Goal: Information Seeking & Learning: Understand process/instructions

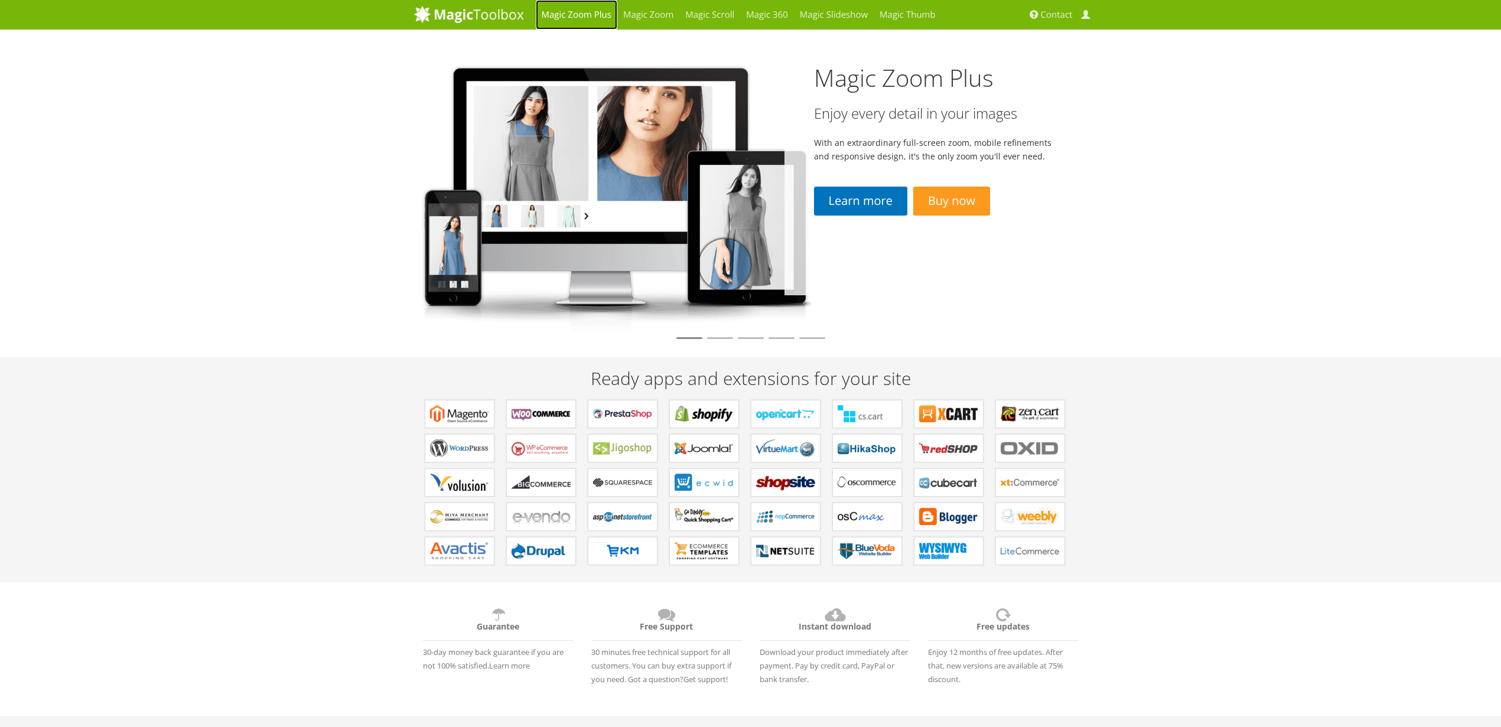
click at [577, 15] on link "Magic Zoom Plus" at bounding box center [577, 15] width 82 height 30
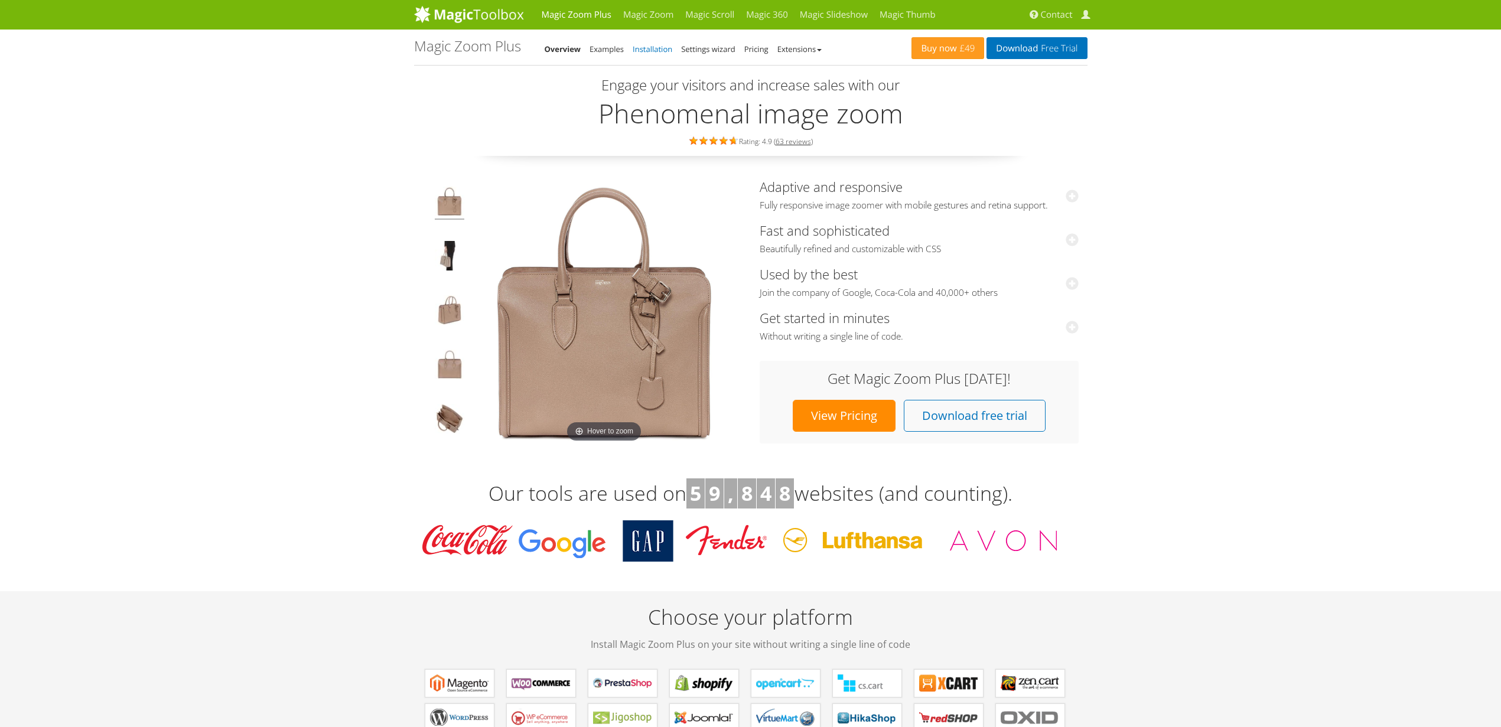
click at [639, 48] on link "Installation" at bounding box center [653, 49] width 40 height 11
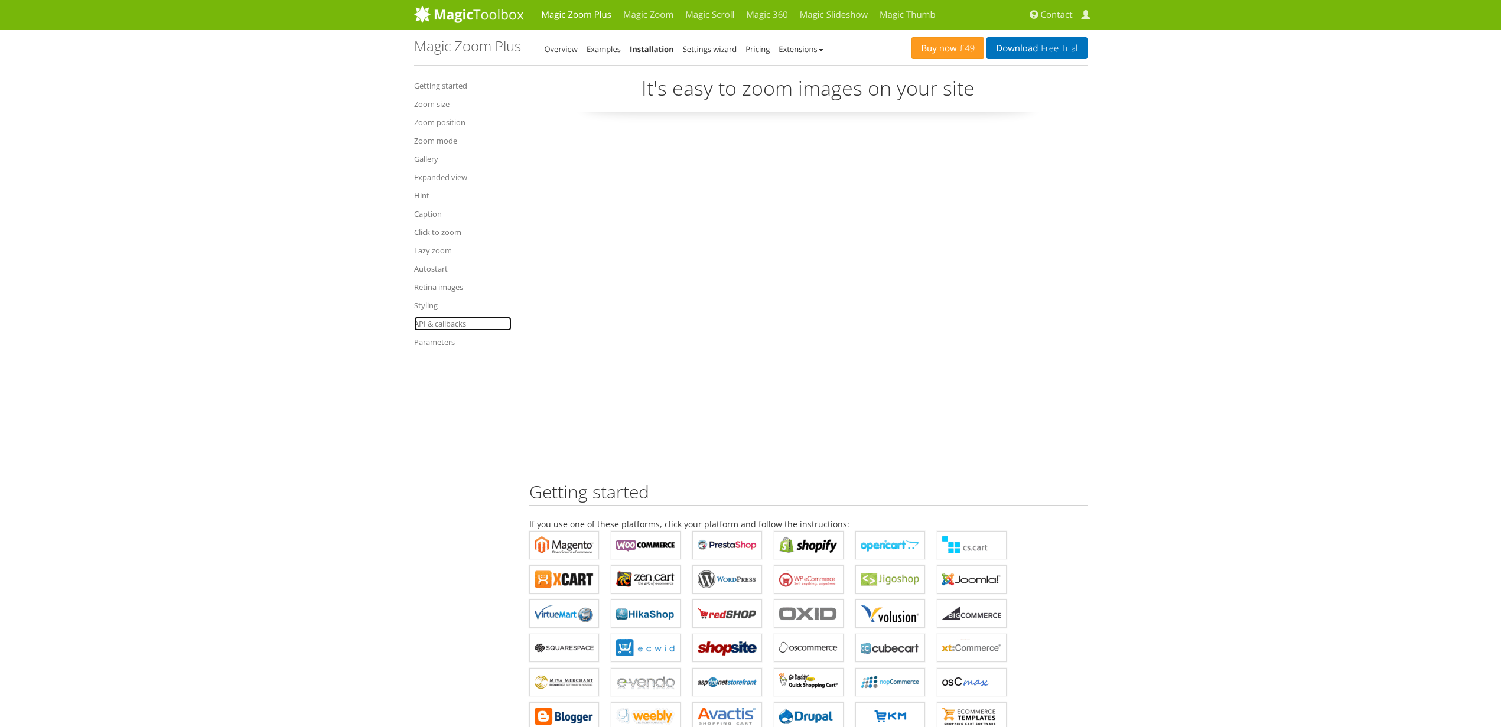
click at [440, 324] on link "API & callbacks" at bounding box center [462, 324] width 97 height 14
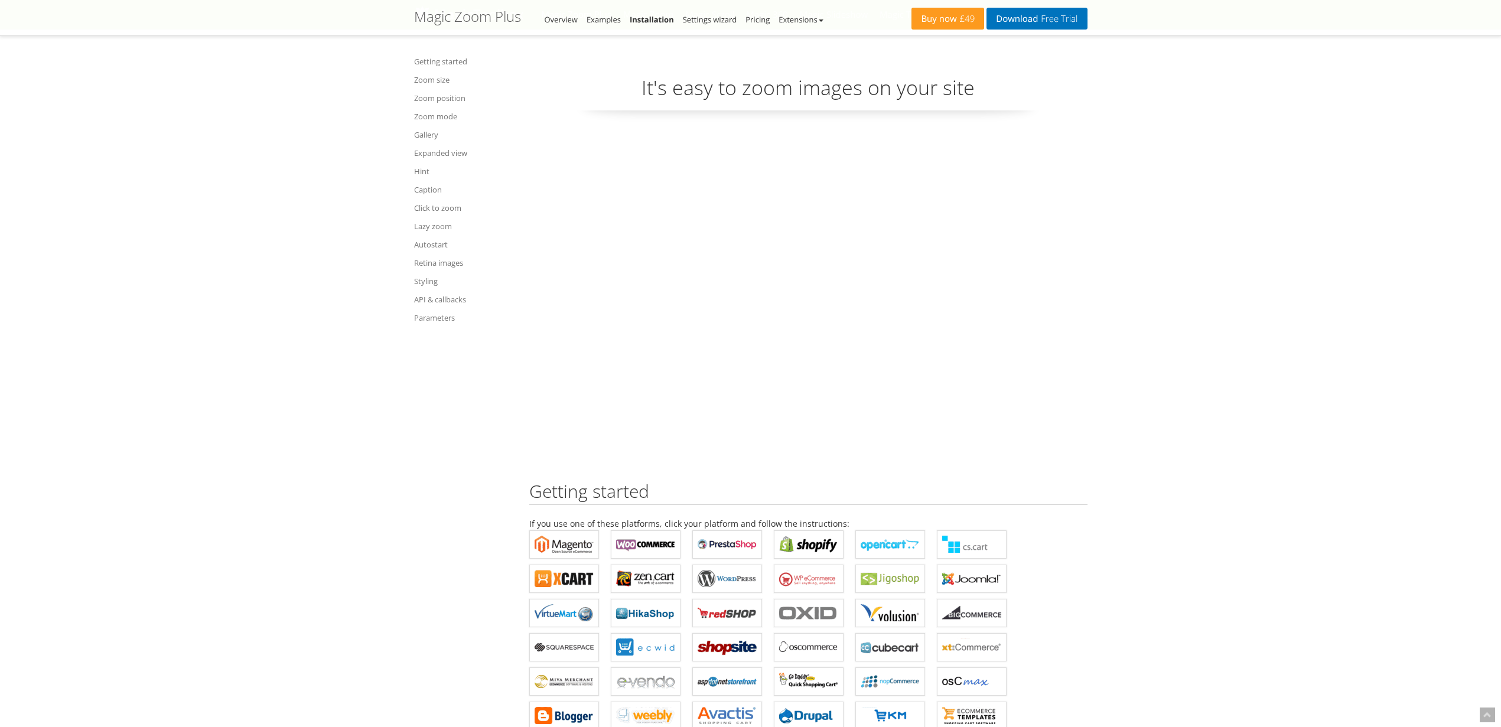
scroll to position [12487, 0]
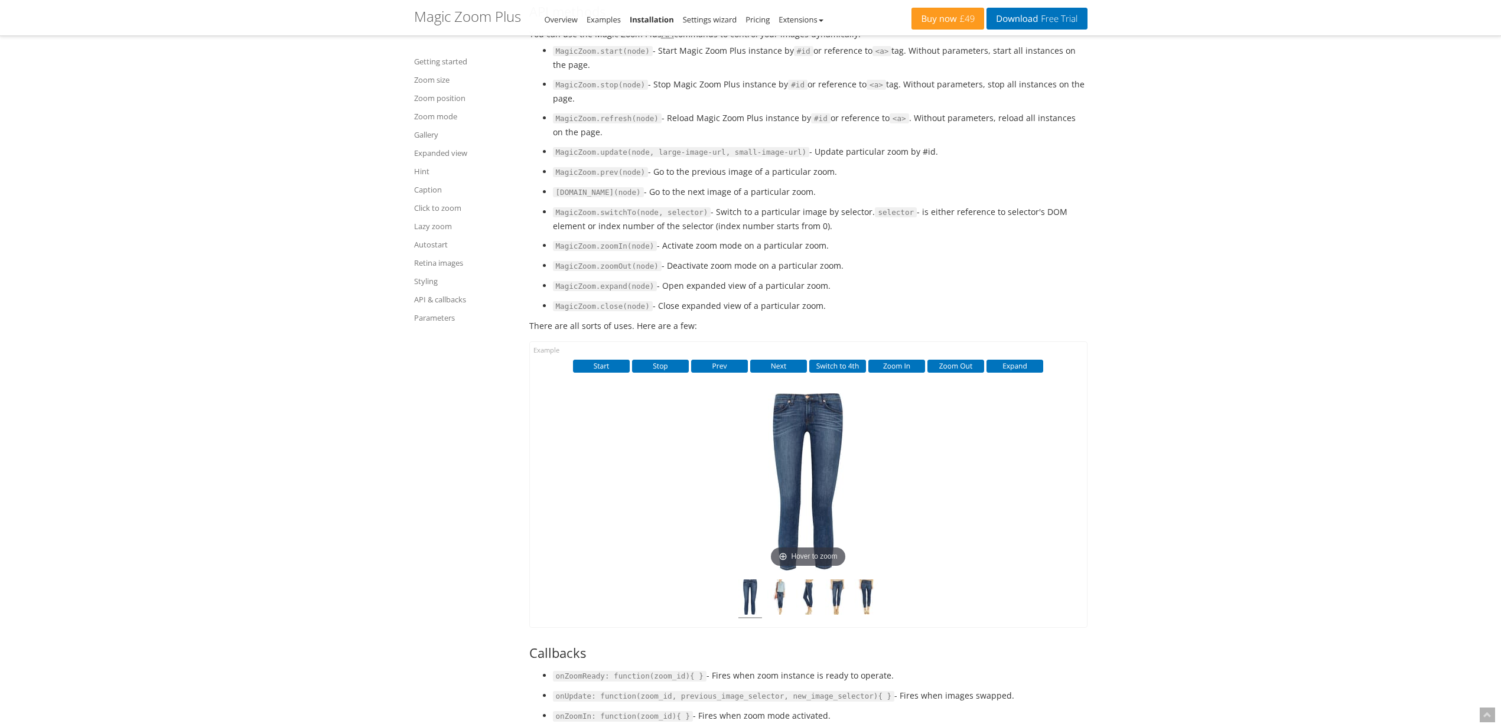
click at [682, 253] on li "MagicZoom.zoomIn(node) - Activate zoom mode on a particular zoom." at bounding box center [820, 246] width 535 height 14
drag, startPoint x: 682, startPoint y: 338, endPoint x: 819, endPoint y: 338, distance: 136.4
click at [819, 253] on li "MagicZoom.zoomIn(node) - Activate zoom mode on a particular zoom." at bounding box center [820, 246] width 535 height 14
drag, startPoint x: 819, startPoint y: 338, endPoint x: 556, endPoint y: 338, distance: 262.9
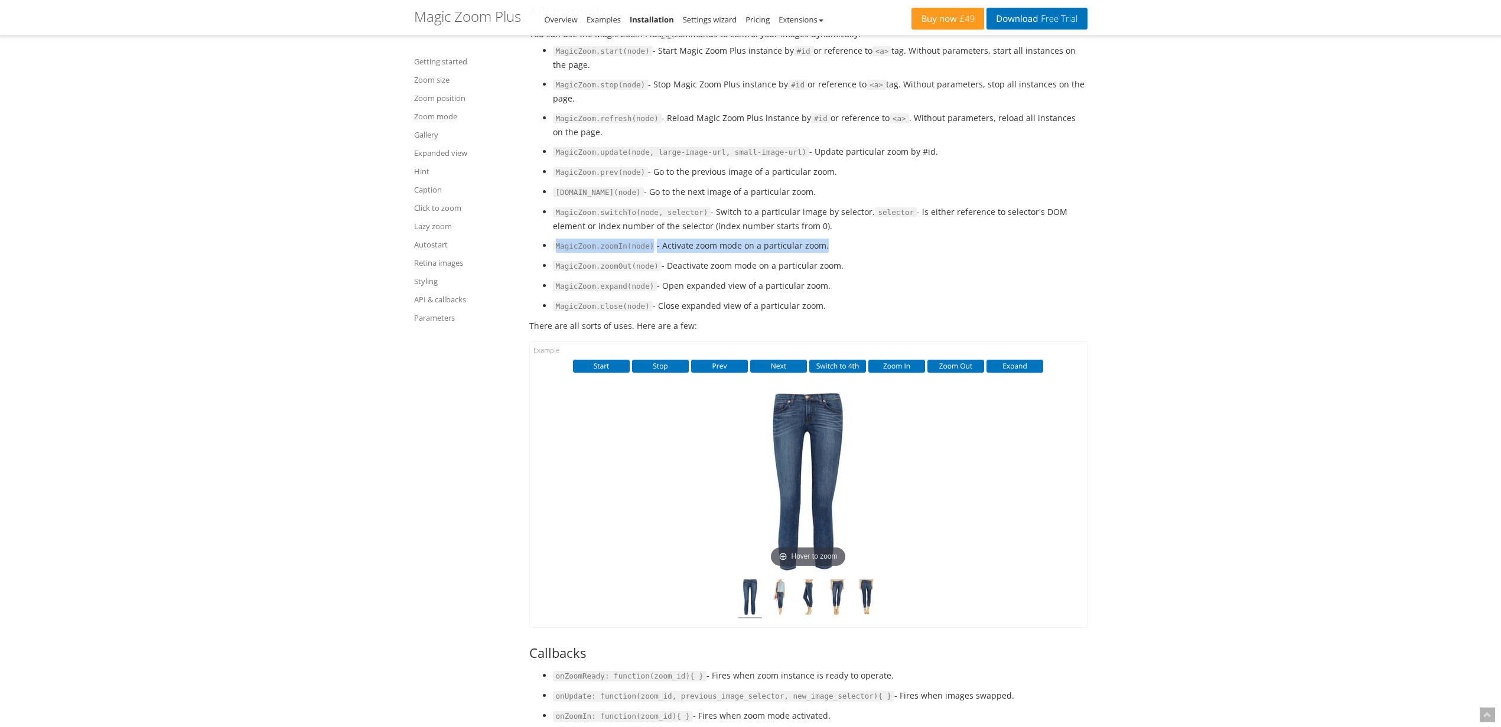
click at [556, 253] on li "MagicZoom.zoomIn(node) - Activate zoom mode on a particular zoom." at bounding box center [820, 246] width 535 height 14
click at [556, 252] on code "MagicZoom.zoomIn(node)" at bounding box center [605, 246] width 105 height 11
click at [431, 299] on link "API & callbacks" at bounding box center [464, 299] width 100 height 14
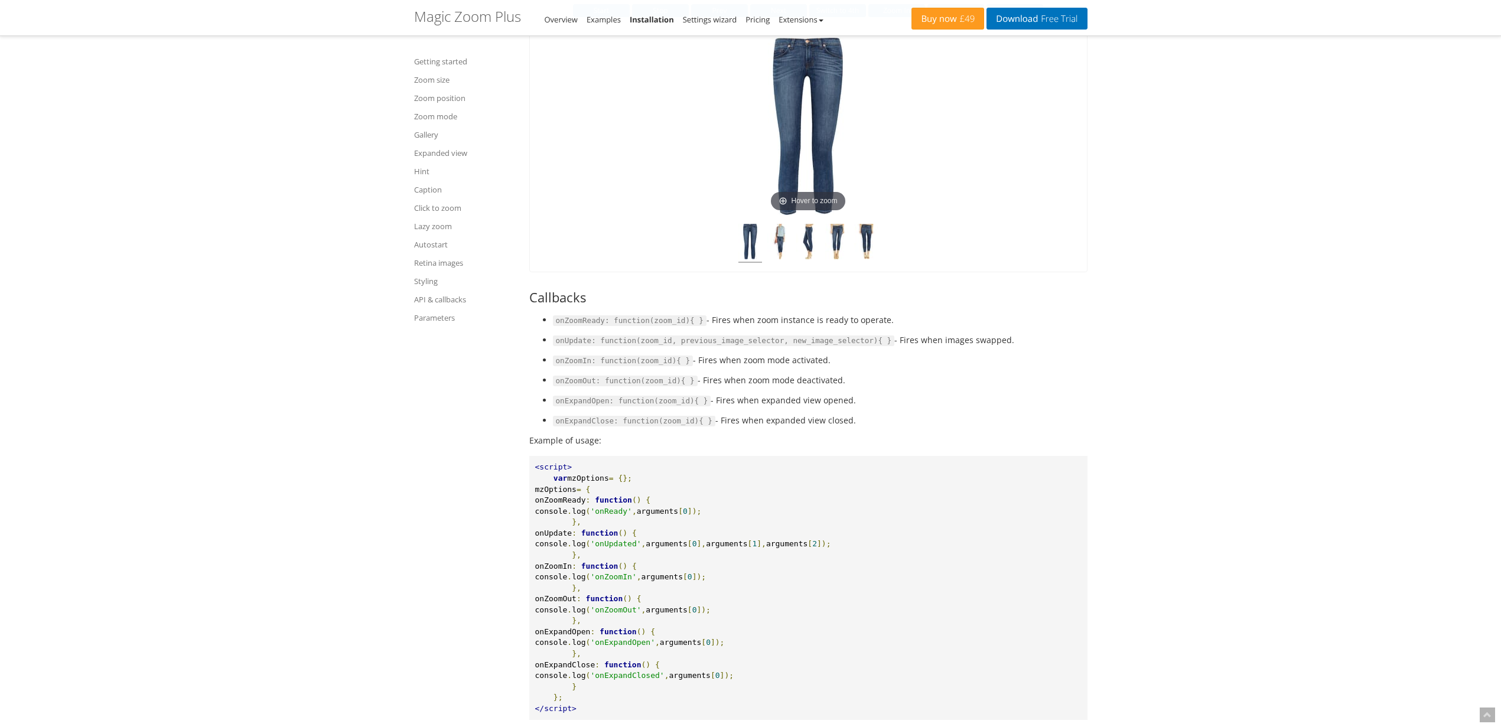
scroll to position [12976, 0]
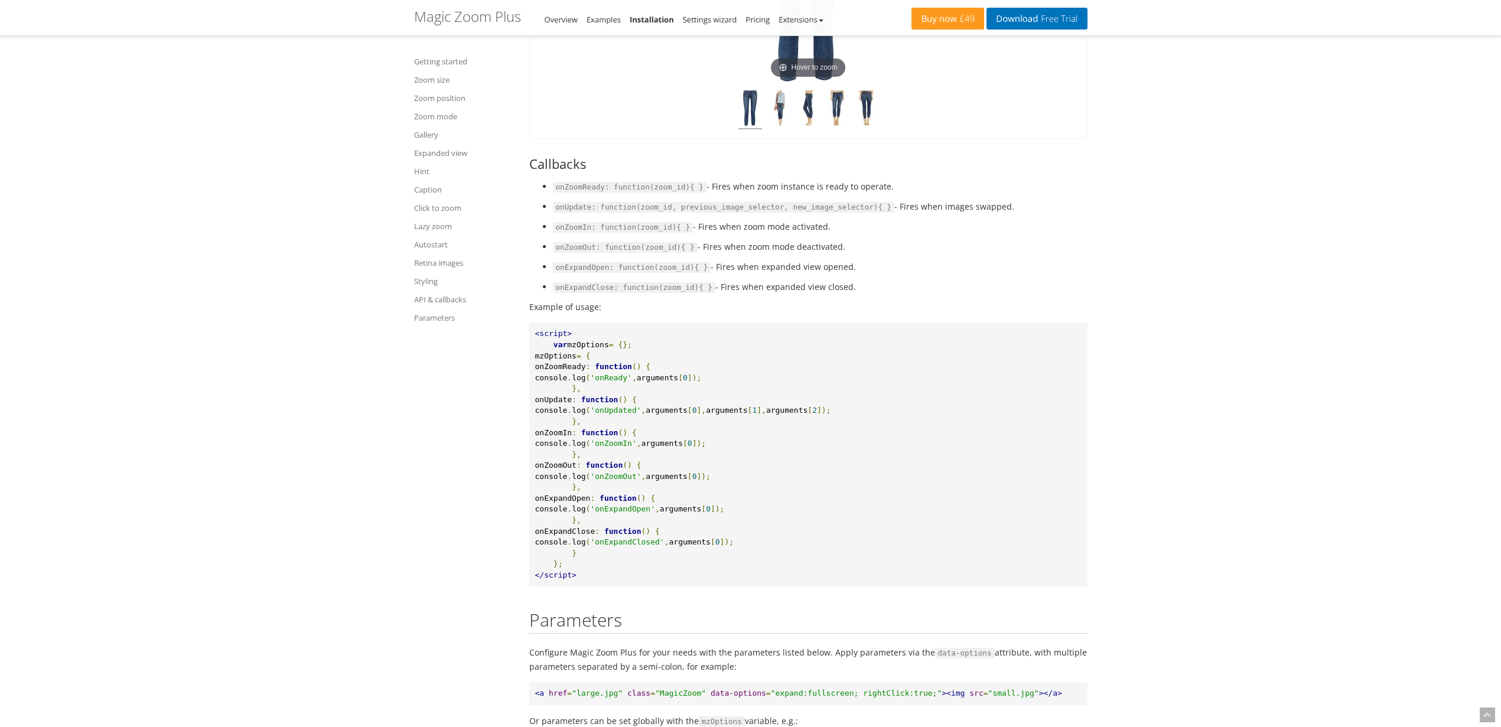
click at [571, 193] on code "onZoomReady: function(zoom_id){ }" at bounding box center [630, 187] width 154 height 11
click at [872, 194] on li "onZoomReady: function(zoom_id){ } - Fires when zoom instance is ready to operat…" at bounding box center [820, 187] width 535 height 14
drag, startPoint x: 872, startPoint y: 278, endPoint x: 576, endPoint y: 279, distance: 295.9
click at [576, 194] on li "onZoomReady: function(zoom_id){ } - Fires when zoom instance is ready to operat…" at bounding box center [820, 187] width 535 height 14
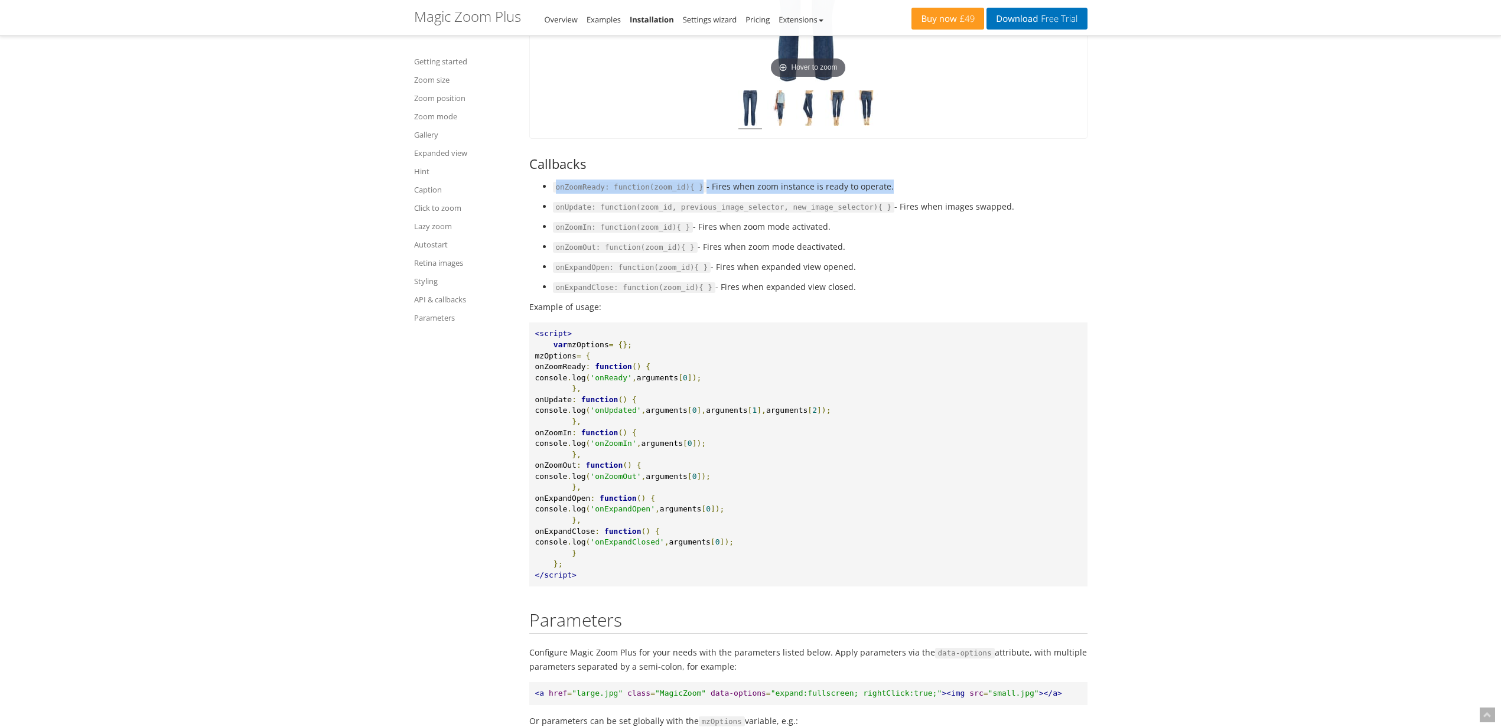
click at [576, 193] on code "onZoomReady: function(zoom_id){ }" at bounding box center [630, 187] width 154 height 11
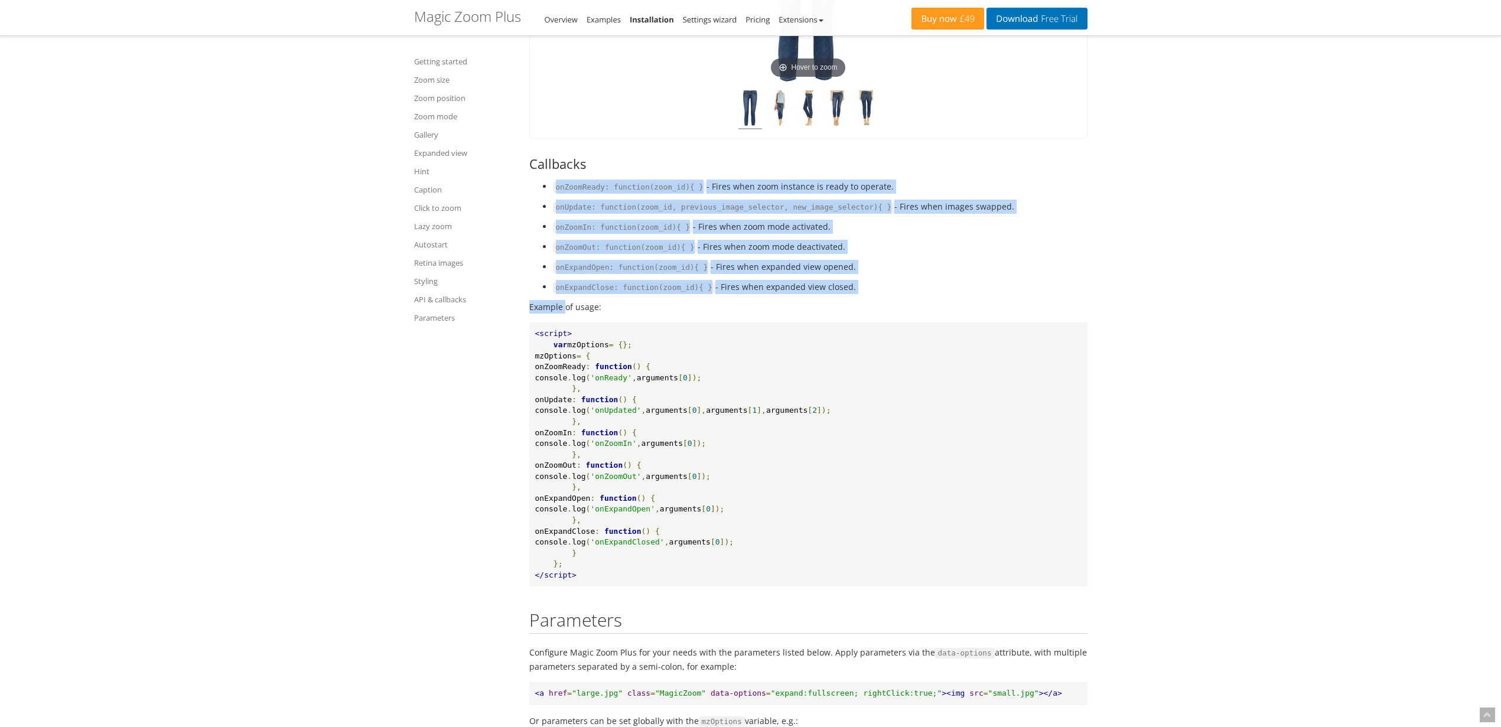
drag, startPoint x: 576, startPoint y: 279, endPoint x: 882, endPoint y: 375, distance: 320.6
click at [881, 294] on li "onExpandClose: function(zoom_id){ } - Fires when expanded view closed." at bounding box center [820, 287] width 535 height 14
drag, startPoint x: 881, startPoint y: 373, endPoint x: 564, endPoint y: 276, distance: 332.2
click at [564, 276] on ul "onZoomReady: function(zoom_id){ } - Fires when zoom instance is ready to operat…" at bounding box center [808, 237] width 558 height 115
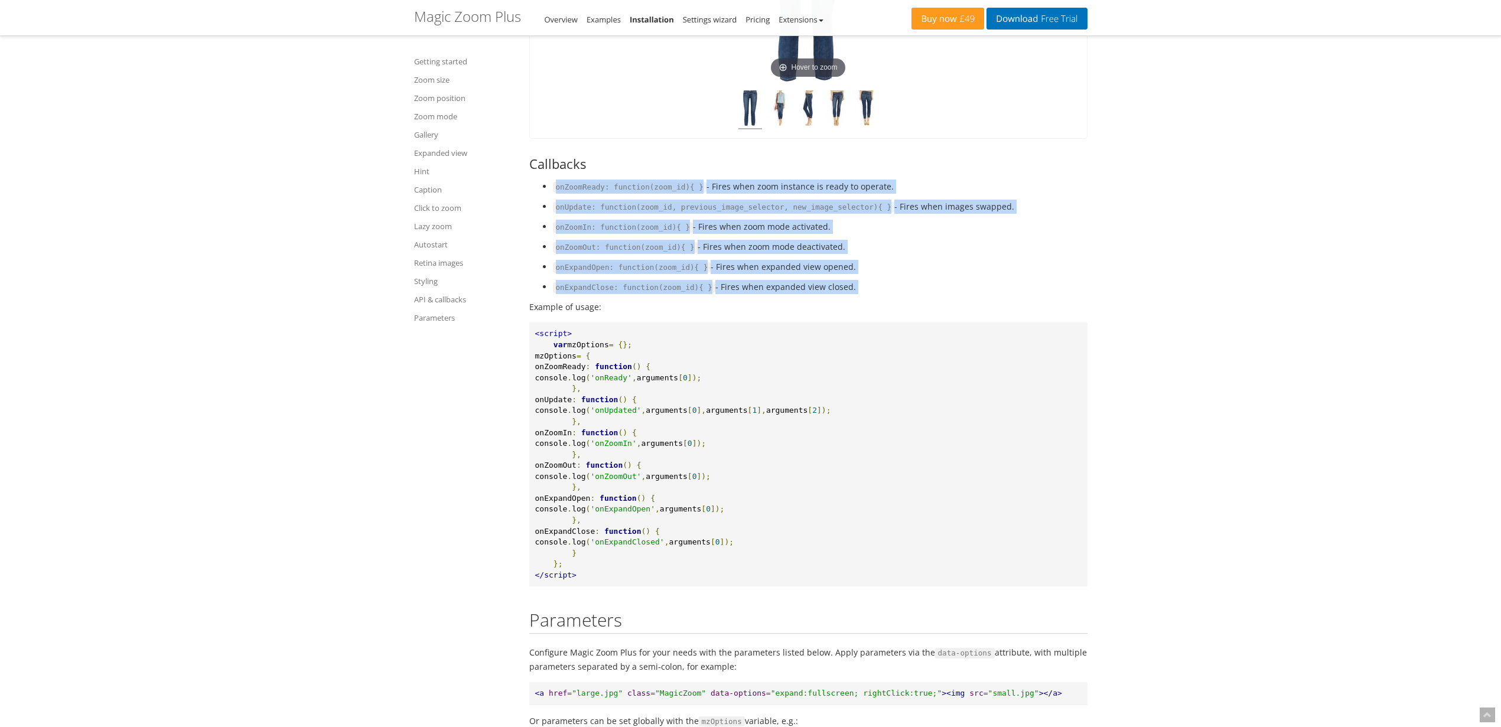
click at [564, 193] on code "onZoomReady: function(zoom_id){ }" at bounding box center [630, 187] width 154 height 11
drag, startPoint x: 565, startPoint y: 276, endPoint x: 884, endPoint y: 379, distance: 334.4
click at [884, 294] on ul "onZoomReady: function(zoom_id){ } - Fires when zoom instance is ready to operat…" at bounding box center [808, 237] width 558 height 115
click at [884, 294] on li "onExpandClose: function(zoom_id){ } - Fires when expanded view closed." at bounding box center [820, 287] width 535 height 14
drag, startPoint x: 884, startPoint y: 379, endPoint x: 570, endPoint y: 276, distance: 330.1
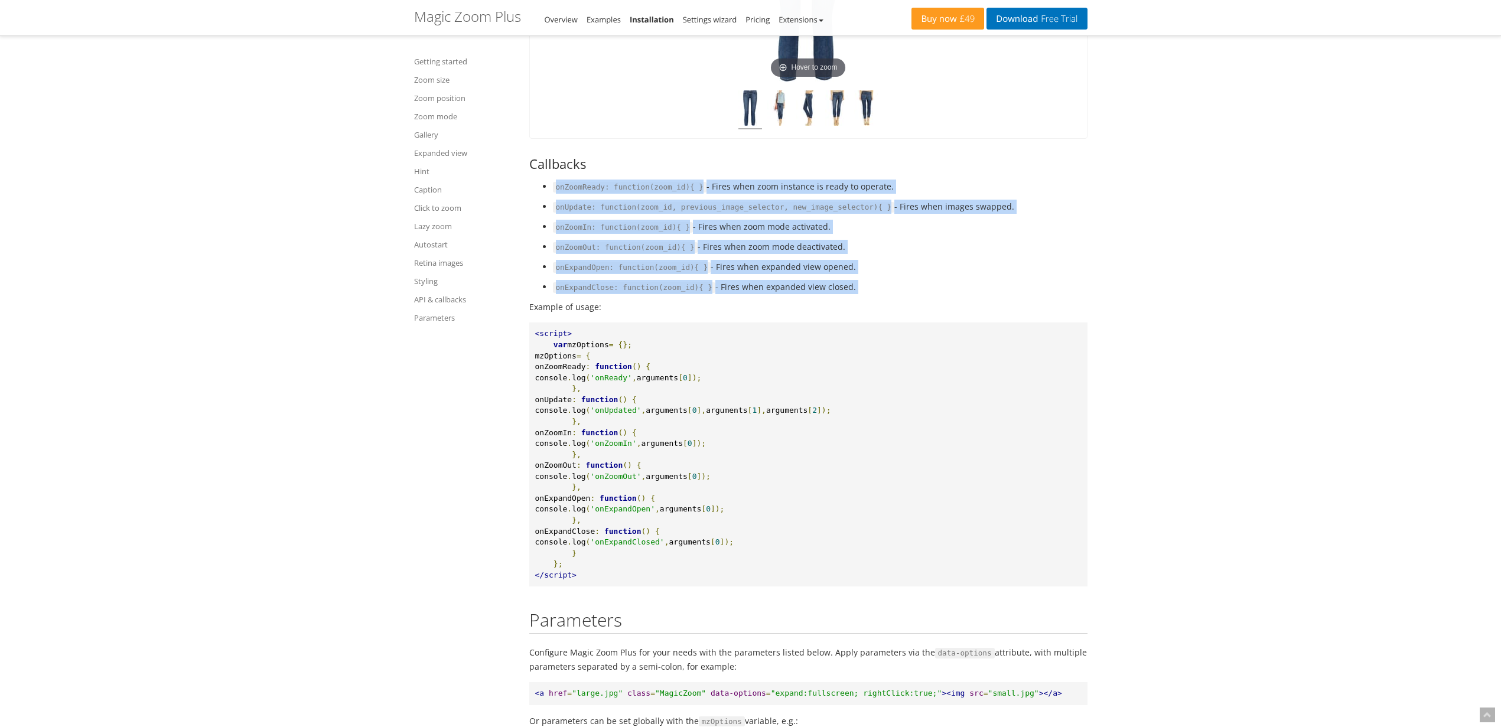
click at [570, 276] on ul "onZoomReady: function(zoom_id){ } - Fires when zoom instance is ready to operat…" at bounding box center [808, 237] width 558 height 115
click at [570, 193] on code "onZoomReady: function(zoom_id){ }" at bounding box center [630, 187] width 154 height 11
drag, startPoint x: 570, startPoint y: 276, endPoint x: 889, endPoint y: 390, distance: 338.7
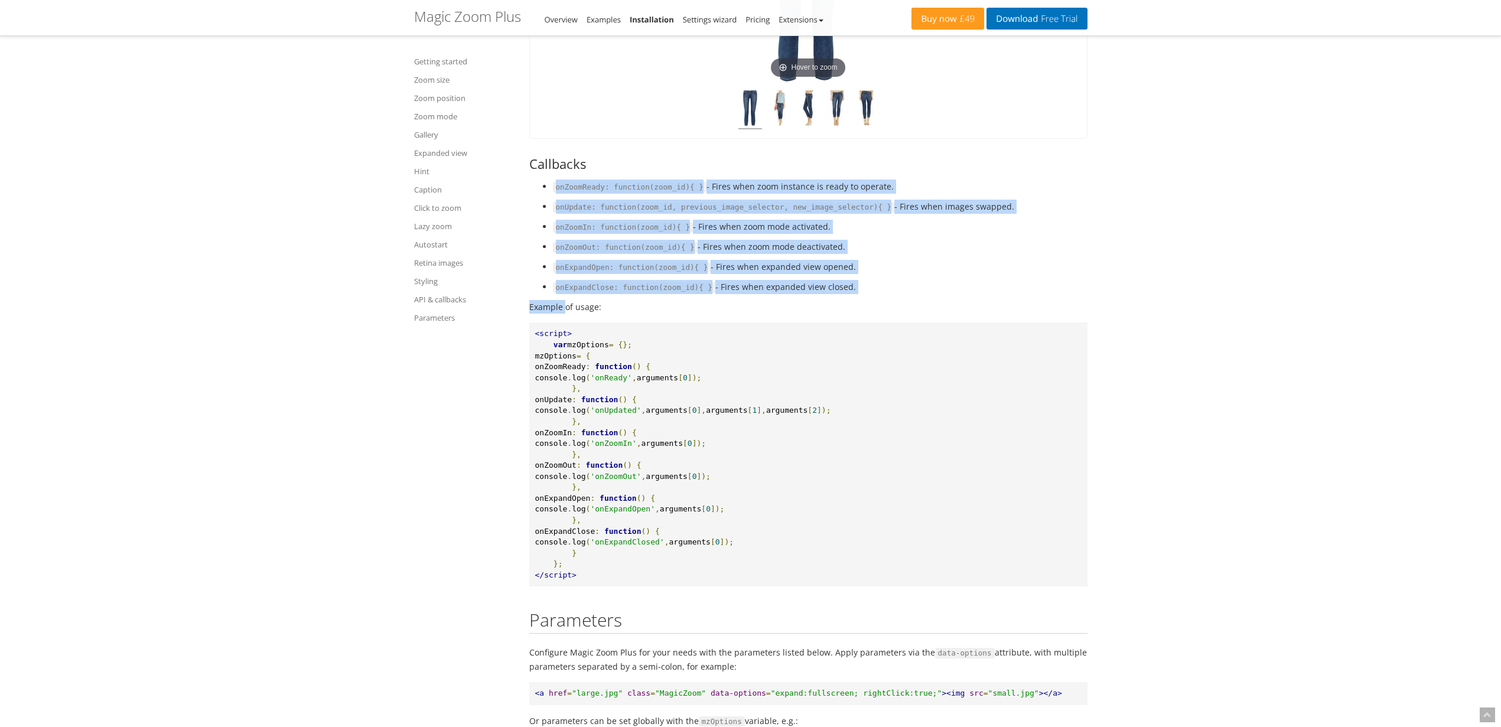
drag, startPoint x: 868, startPoint y: 379, endPoint x: 543, endPoint y: 273, distance: 342.4
click at [543, 273] on ul "onZoomReady: function(zoom_id){ } - Fires when zoom instance is ready to operat…" at bounding box center [808, 237] width 558 height 115
click at [571, 233] on code "onZoomIn: function(zoom_id){ }" at bounding box center [623, 227] width 141 height 11
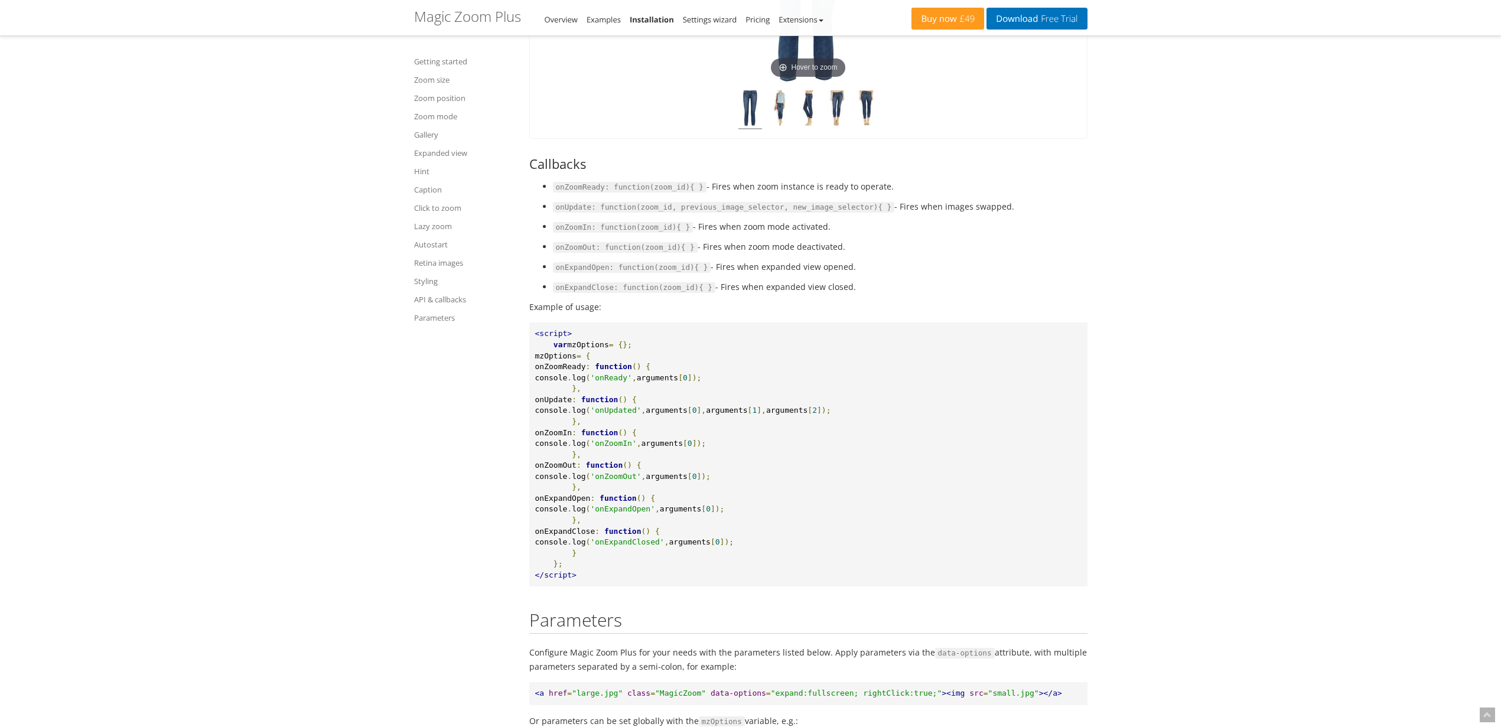
click at [571, 233] on code "onZoomIn: function(zoom_id){ }" at bounding box center [623, 227] width 141 height 11
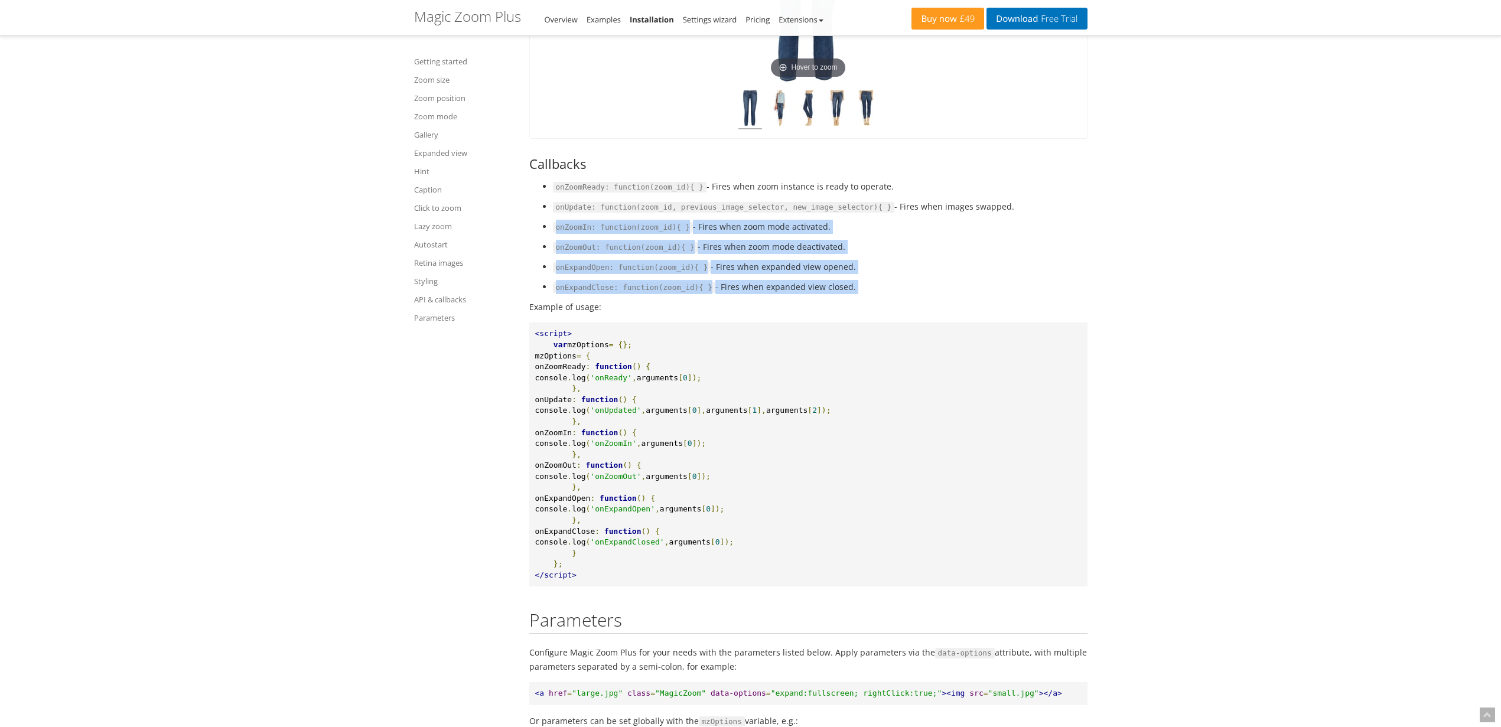
drag, startPoint x: 571, startPoint y: 321, endPoint x: 884, endPoint y: 378, distance: 318.2
click at [884, 294] on ul "onZoomReady: function(zoom_id){ } - Fires when zoom instance is ready to operat…" at bounding box center [808, 237] width 558 height 115
click at [884, 294] on li "onExpandClose: function(zoom_id){ } - Fires when expanded view closed." at bounding box center [820, 287] width 535 height 14
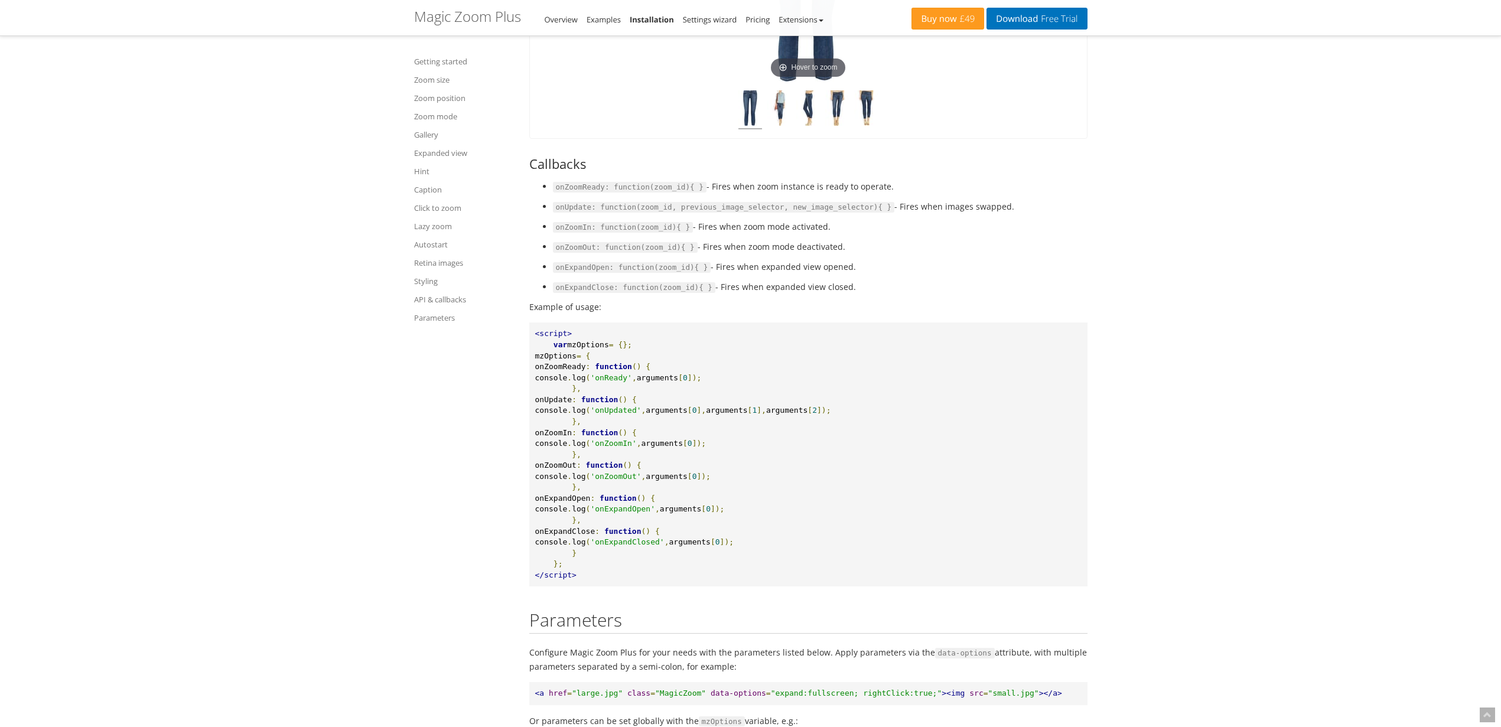
click at [576, 273] on code "onExpandOpen: function(zoom_id){ }" at bounding box center [632, 267] width 158 height 11
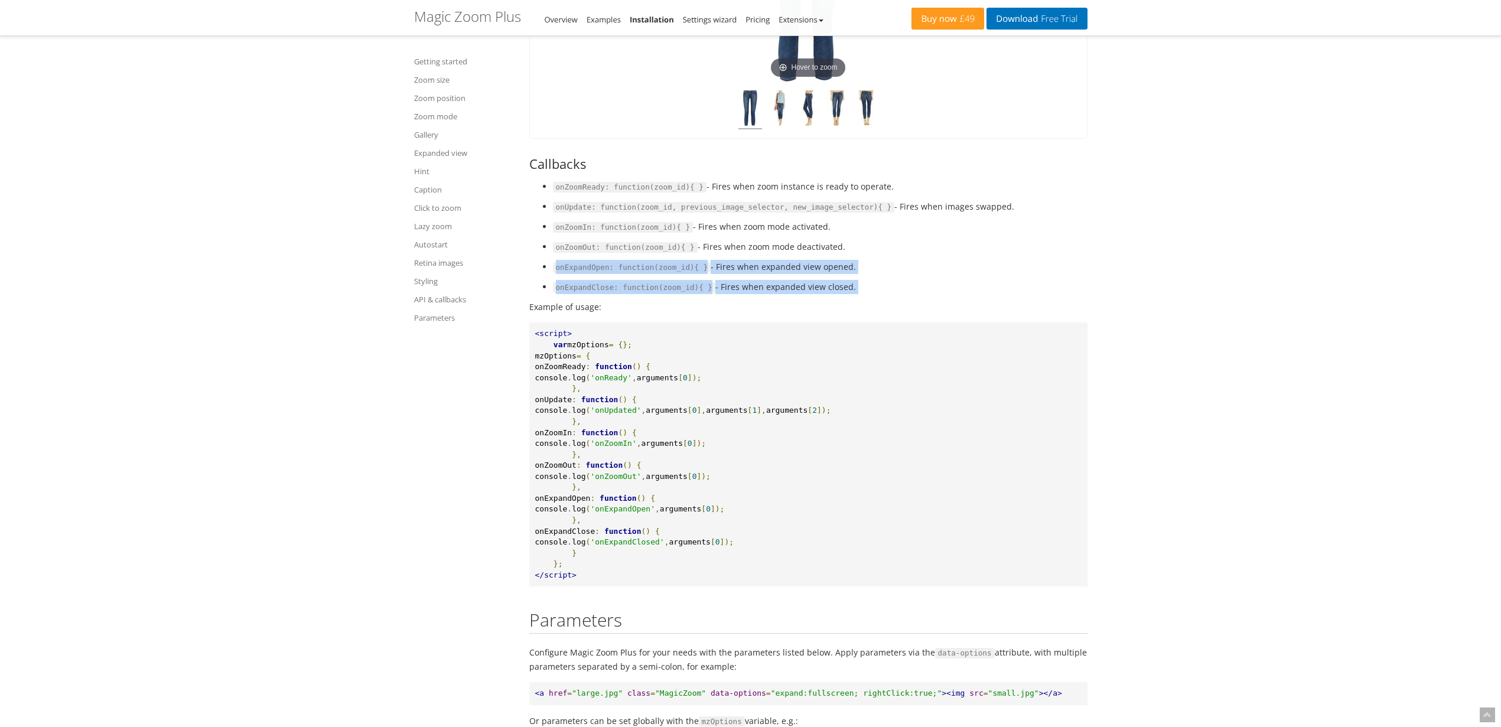
drag, startPoint x: 576, startPoint y: 362, endPoint x: 869, endPoint y: 380, distance: 294.1
click at [869, 294] on ul "onZoomReady: function(zoom_id){ } - Fires when zoom instance is ready to operat…" at bounding box center [808, 237] width 558 height 115
click at [869, 294] on li "onExpandClose: function(zoom_id){ } - Fires when expanded view closed." at bounding box center [820, 287] width 535 height 14
drag, startPoint x: 855, startPoint y: 379, endPoint x: 556, endPoint y: 281, distance: 314.6
click at [556, 281] on ul "onZoomReady: function(zoom_id){ } - Fires when zoom instance is ready to operat…" at bounding box center [808, 237] width 558 height 115
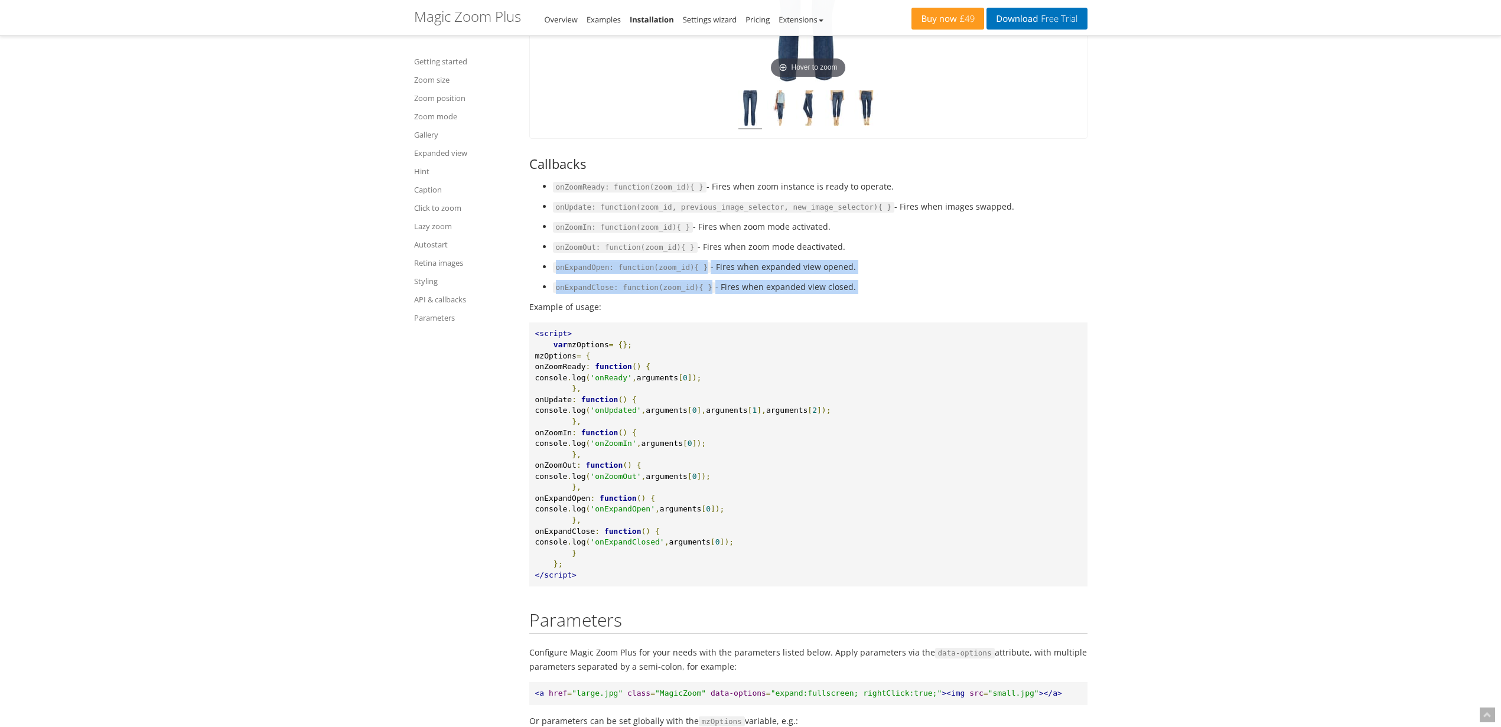
click at [556, 193] on code "onZoomReady: function(zoom_id){ }" at bounding box center [630, 187] width 154 height 11
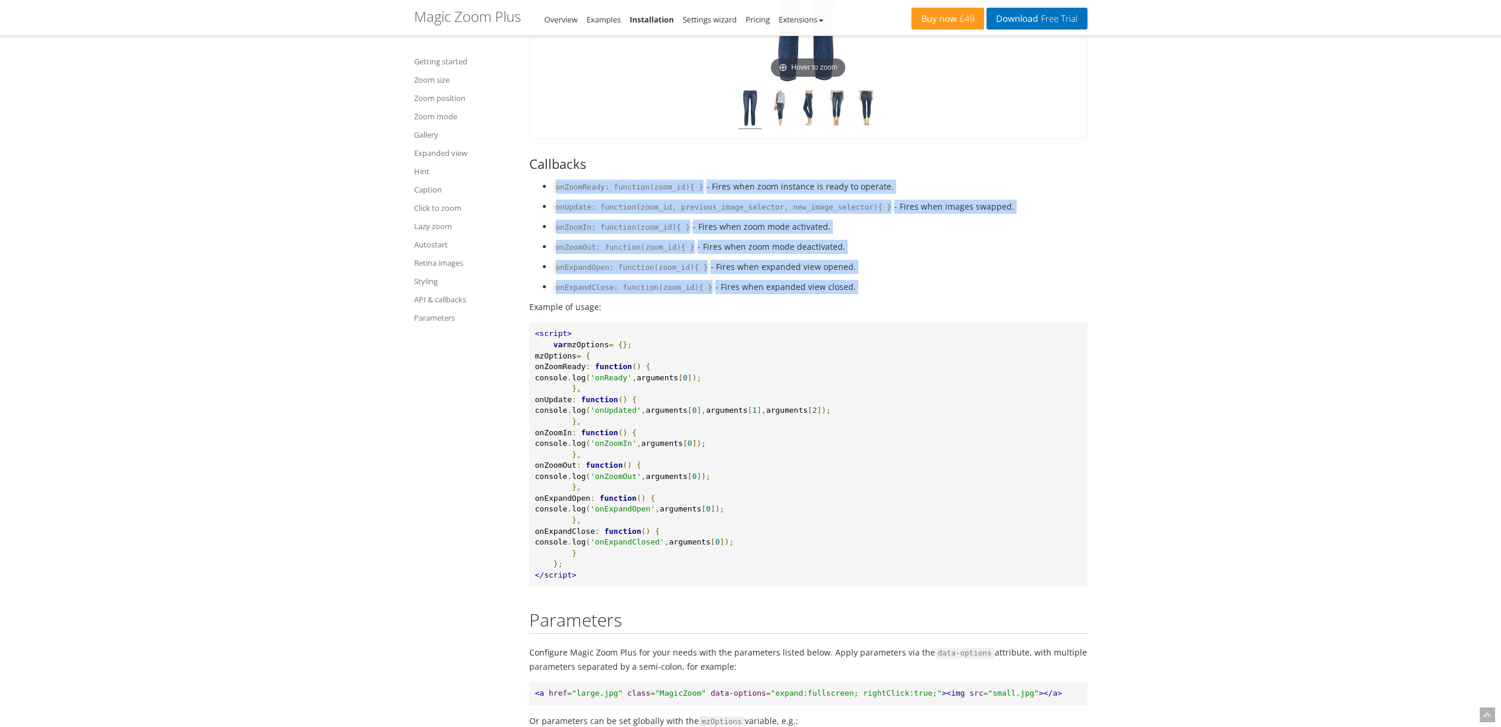
drag, startPoint x: 556, startPoint y: 281, endPoint x: 877, endPoint y: 385, distance: 336.6
click at [877, 294] on ul "onZoomReady: function(zoom_id){ } - Fires when zoom instance is ready to operat…" at bounding box center [808, 237] width 558 height 115
click at [877, 294] on li "onExpandClose: function(zoom_id){ } - Fires when expanded view closed." at bounding box center [820, 287] width 535 height 14
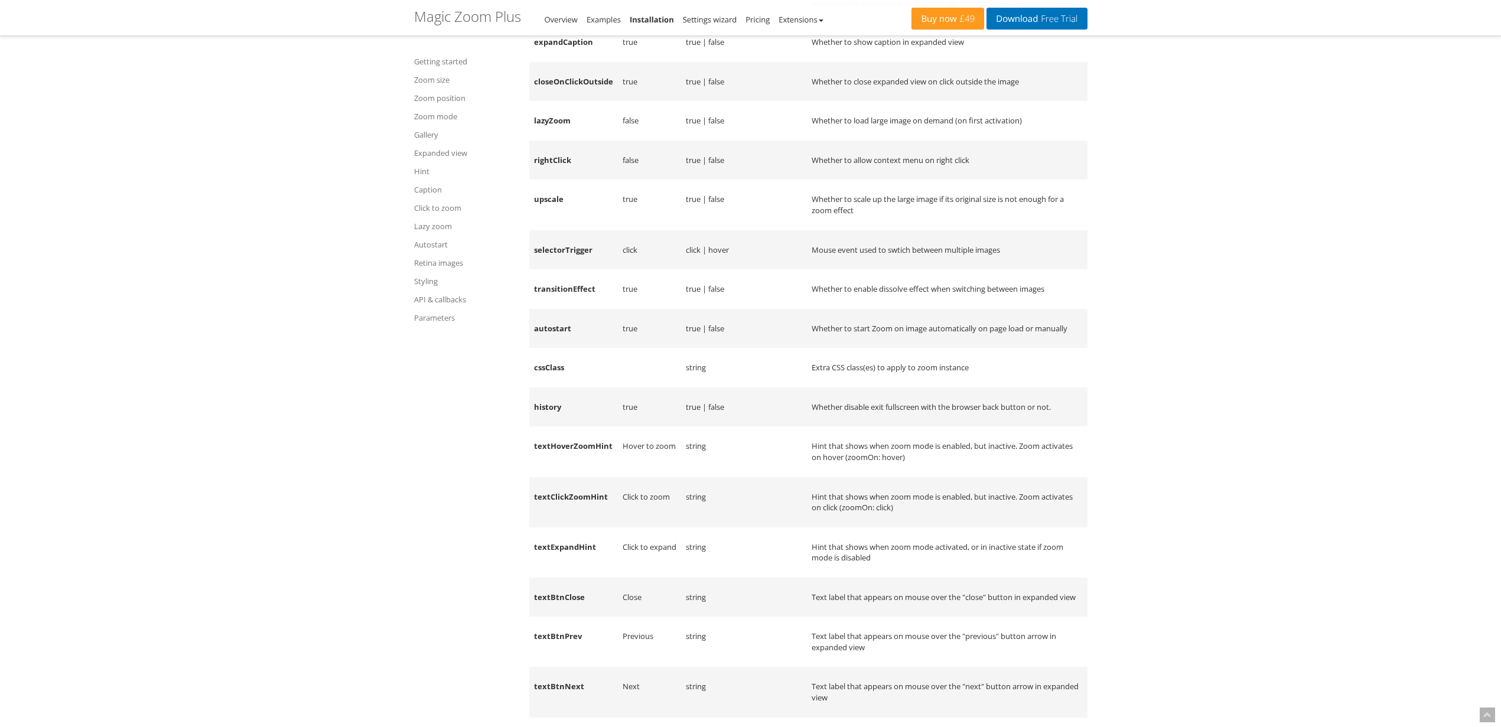
scroll to position [14379, 0]
